Goal: Use online tool/utility

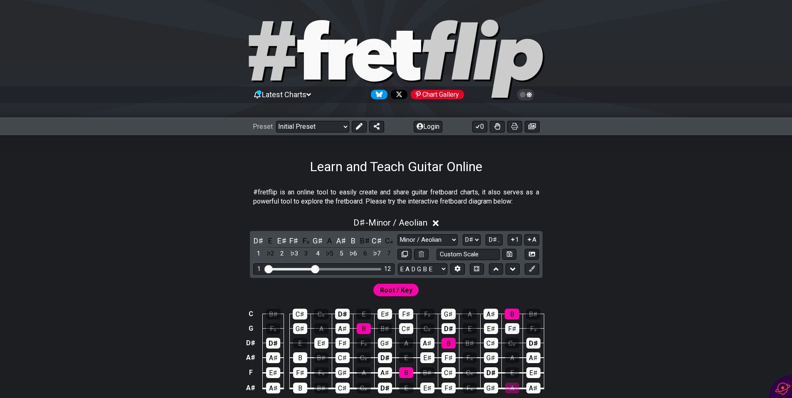
select select "Minor / Aeolian"
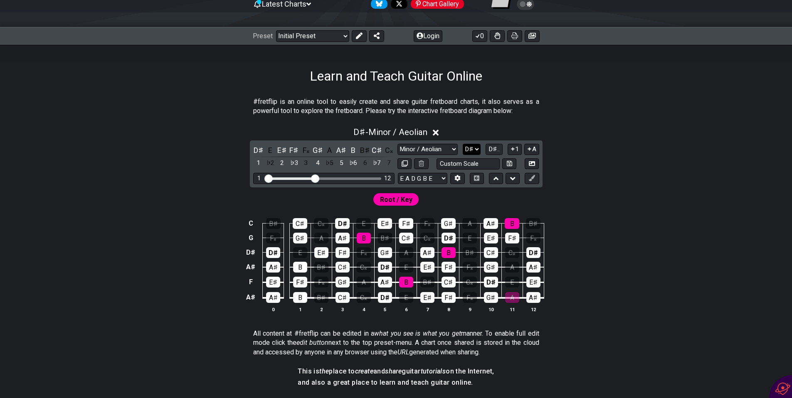
click at [475, 147] on select "A♭ A A♯ B♭ B C C♯ D♭ D D♯ E♭ E F F♯ G♭ G G♯" at bounding box center [472, 149] width 18 height 11
click at [463, 144] on select "A♭ A A♯ B♭ B C C♯ D♭ D D♯ E♭ E F F♯ G♭ G G♯" at bounding box center [472, 149] width 18 height 11
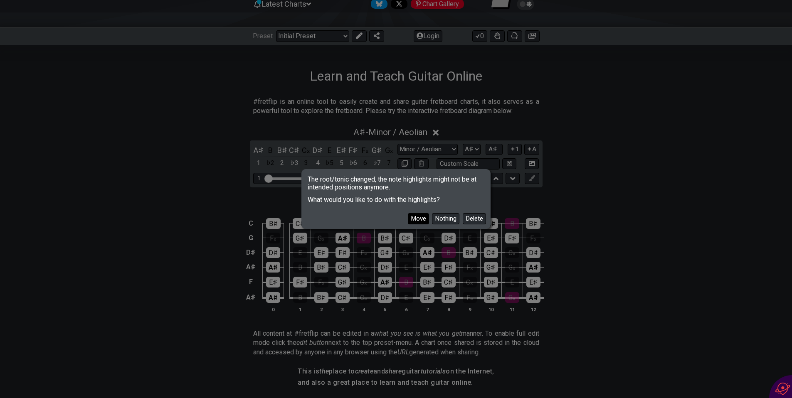
click at [421, 220] on button "Move" at bounding box center [418, 218] width 21 height 11
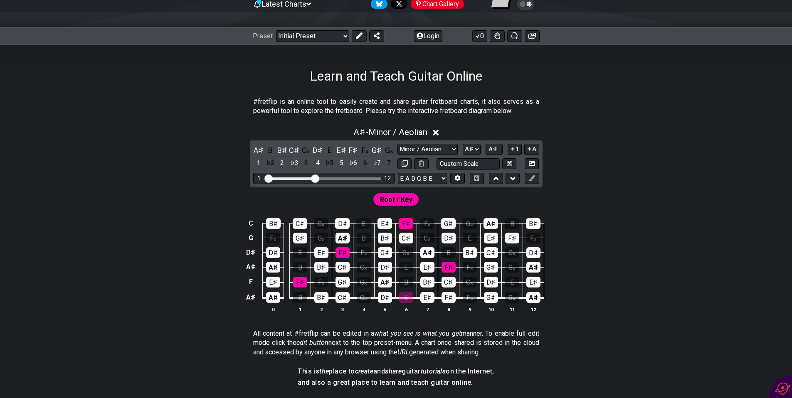
click at [603, 245] on div "C B♯ C♯ C𝄪 D♯ E E♯ F♯ F𝄪 G♯ G𝄪 A♯ B B♯ G F𝄪 G♯ G𝄪 A♯ B B♯ C♯ C𝄪 D♯ E E♯ F♯ F𝄪 D…" at bounding box center [396, 265] width 648 height 117
click at [474, 150] on select "A♭ A A♯ B♭ B C C♯ D♭ D D♯ E♭ E F F♯ G♭ G G♯" at bounding box center [472, 149] width 18 height 11
click at [463, 144] on select "A♭ A A♯ B♭ B C C♯ D♭ D D♯ E♭ E F F♯ G♭ G G♯" at bounding box center [472, 149] width 18 height 11
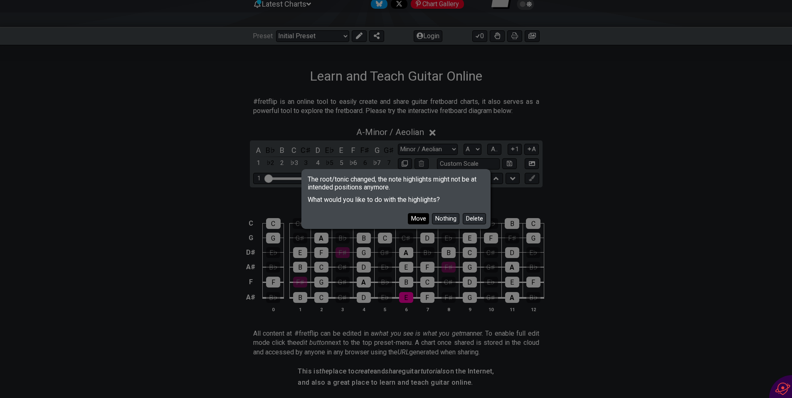
click at [412, 220] on button "Move" at bounding box center [418, 218] width 21 height 11
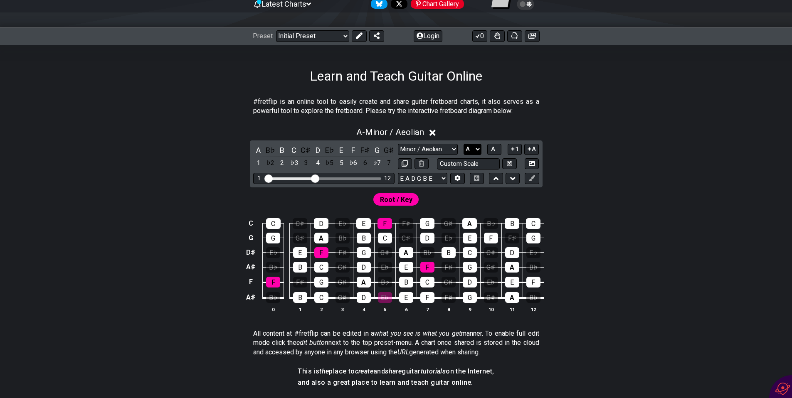
click at [475, 145] on select "A♭ A A♯ B♭ B C C♯ D♭ D D♯ E♭ E F F♯ G♭ G G♯" at bounding box center [472, 149] width 18 height 11
select select "D#"
click at [463, 144] on select "A♭ A A♯ B♭ B C C♯ D♭ D D♯ E♭ E F F♯ G♭ G G♯" at bounding box center [472, 149] width 18 height 11
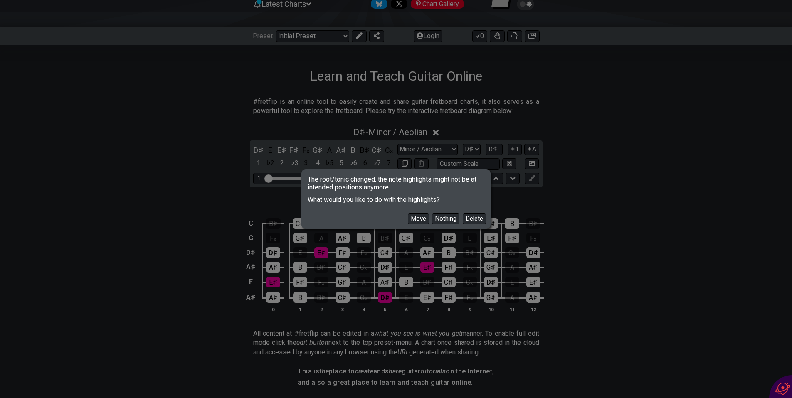
scroll to position [89, 0]
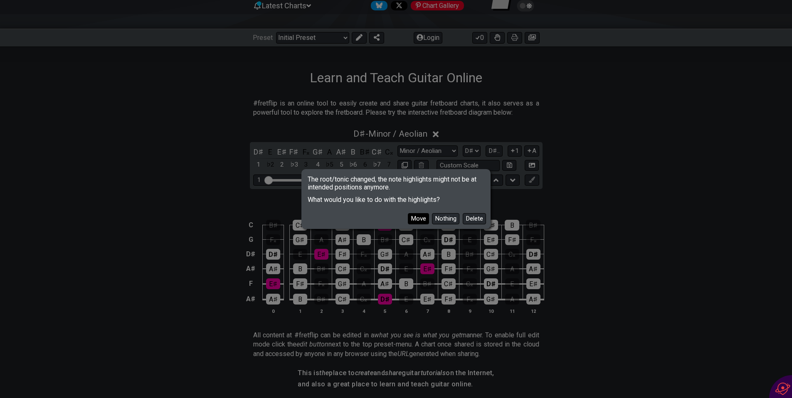
click at [421, 217] on button "Move" at bounding box center [418, 218] width 21 height 11
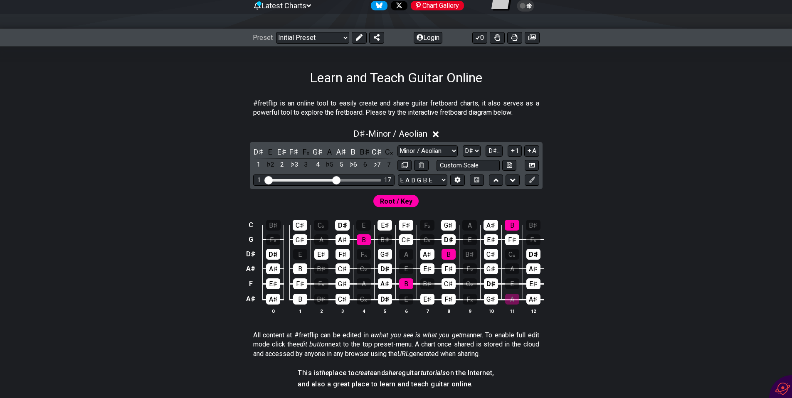
drag, startPoint x: 317, startPoint y: 180, endPoint x: 334, endPoint y: 181, distance: 17.5
click at [334, 180] on input "Visible fret range" at bounding box center [324, 180] width 118 height 0
